Goal: Task Accomplishment & Management: Use online tool/utility

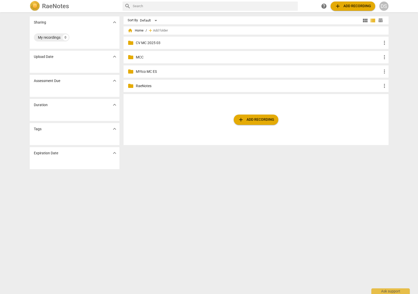
click at [144, 44] on p "CV MC 2025 03" at bounding box center [258, 42] width 245 height 5
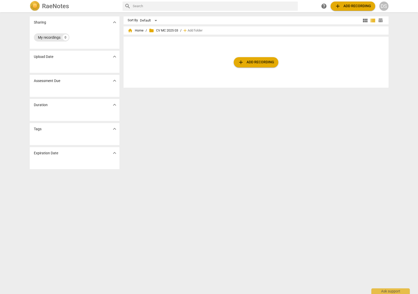
click at [50, 37] on div "My recordings" at bounding box center [49, 37] width 23 height 5
click at [56, 39] on div "My recordings" at bounding box center [49, 37] width 23 height 5
click at [71, 3] on div "RaeNotes" at bounding box center [74, 6] width 89 height 10
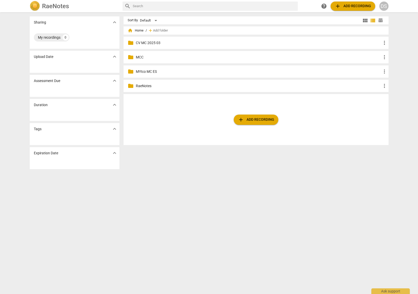
click at [150, 42] on p "CV MC 2025 03" at bounding box center [258, 42] width 245 height 5
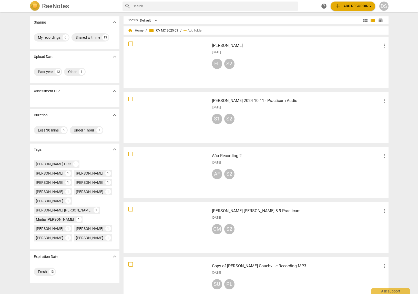
click at [158, 30] on span "folder CV MC 2025 03" at bounding box center [163, 30] width 29 height 5
click at [133, 32] on span "home Home" at bounding box center [136, 30] width 16 height 5
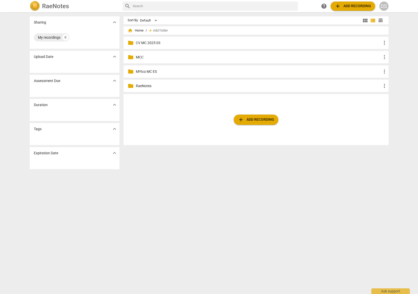
click at [141, 57] on p "MCC" at bounding box center [258, 57] width 245 height 5
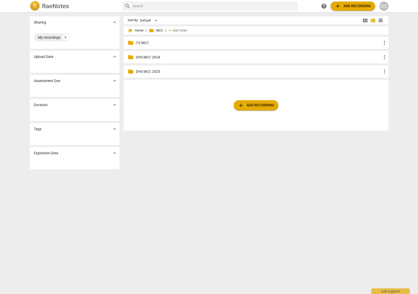
click at [151, 57] on p "DHS MCC 2024" at bounding box center [258, 57] width 245 height 5
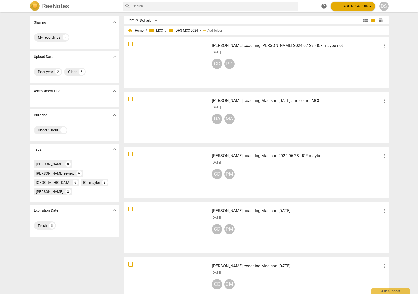
click at [158, 30] on span "folder MCC" at bounding box center [156, 30] width 14 height 5
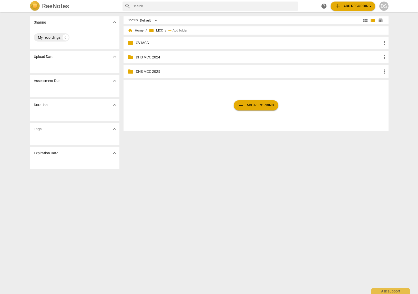
click at [150, 67] on div "folder DHS MCC 2025 more_vert" at bounding box center [255, 71] width 265 height 12
click at [151, 70] on p "DHS MCC 2025" at bounding box center [258, 71] width 245 height 5
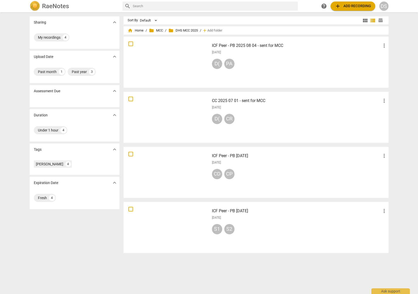
click at [242, 100] on h3 "CC 2025 07 01 - sent for MCC" at bounding box center [296, 101] width 169 height 6
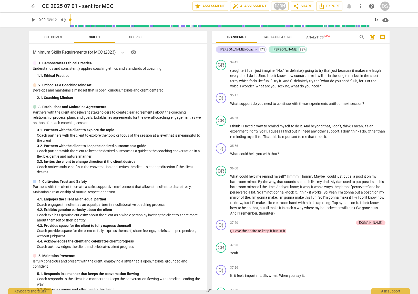
scroll to position [2436, 0]
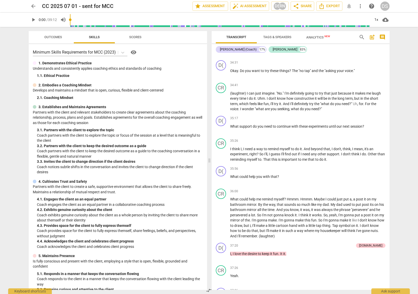
click at [139, 35] on span "Scores" at bounding box center [135, 37] width 12 height 4
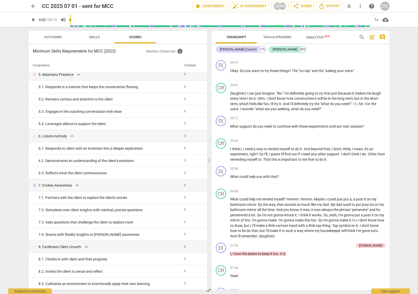
scroll to position [0, 0]
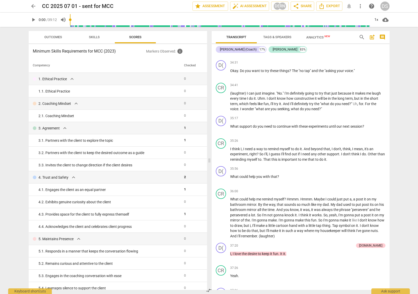
click at [321, 38] on span "Analytics New" at bounding box center [318, 37] width 24 height 4
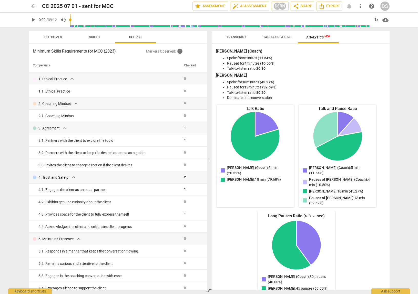
click at [230, 37] on span "Transcript" at bounding box center [236, 37] width 20 height 4
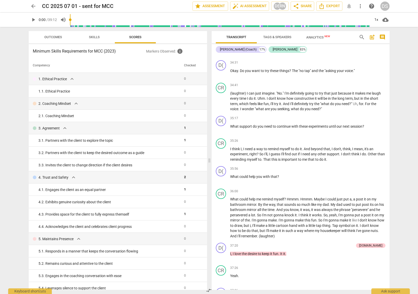
click at [206, 1] on div "arrow_back CC 2025 07 01 - sent for MCC edit star Assessment auto_fix_high AI A…" at bounding box center [209, 6] width 410 height 12
click at [211, 6] on span "star Assessment" at bounding box center [210, 6] width 31 height 6
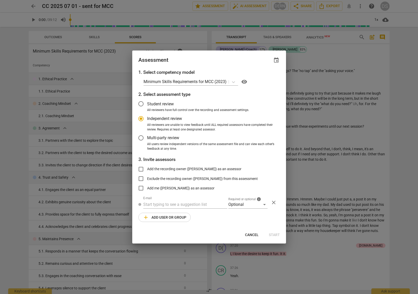
click at [253, 13] on div at bounding box center [209, 147] width 418 height 294
radio input "false"
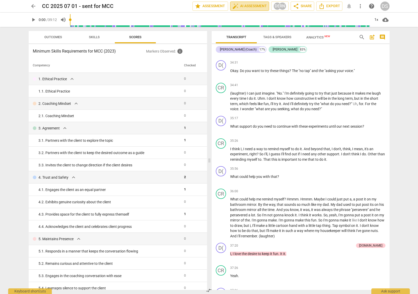
click at [254, 8] on span "auto_fix_high AI Assessment" at bounding box center [249, 6] width 34 height 6
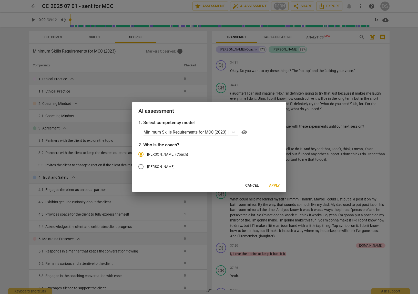
click at [255, 185] on span "Cancel" at bounding box center [252, 185] width 14 height 5
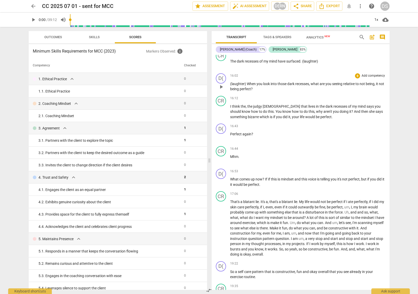
scroll to position [890, 0]
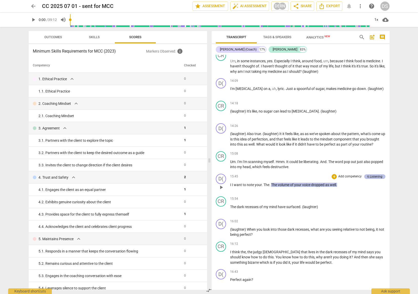
click at [379, 178] on div "6.Listening" at bounding box center [374, 176] width 15 height 5
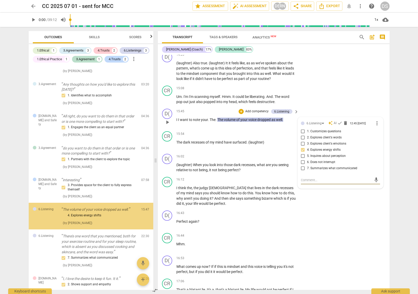
scroll to position [142, 0]
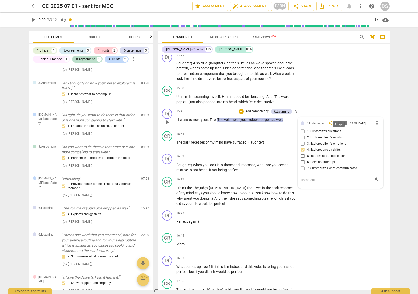
click at [339, 120] on span "check" at bounding box center [339, 122] width 5 height 5
click at [286, 163] on span "seeing" at bounding box center [283, 165] width 10 height 4
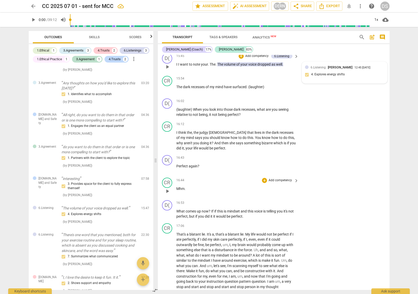
scroll to position [1126, 0]
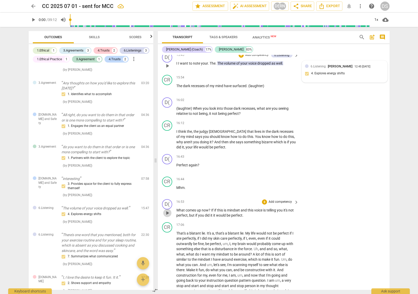
click at [168, 210] on span "play_arrow" at bounding box center [167, 213] width 6 height 6
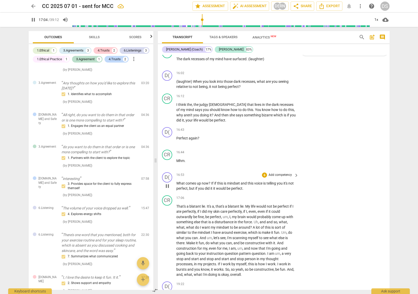
scroll to position [1167, 0]
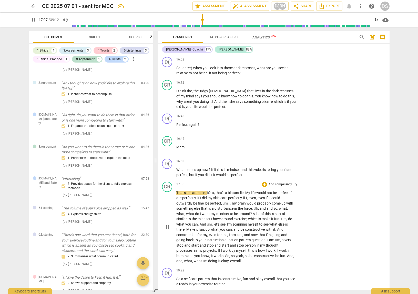
click at [168, 224] on span "pause" at bounding box center [167, 227] width 6 height 6
type input "1027"
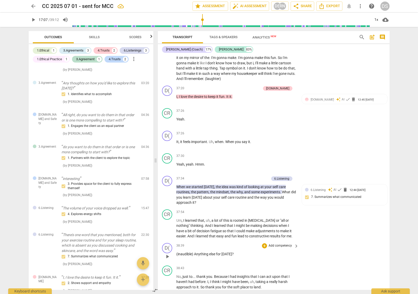
scroll to position [2909, 0]
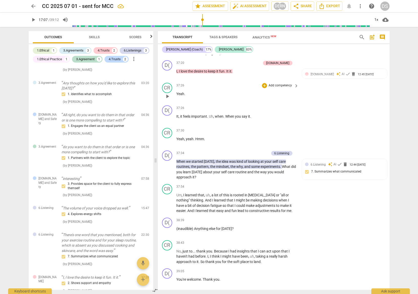
click at [347, 85] on div "CR play_arrow pause 37:26 + Add competency keyboard_arrow_right Yeah ." at bounding box center [274, 92] width 232 height 23
